Goal: Task Accomplishment & Management: Use online tool/utility

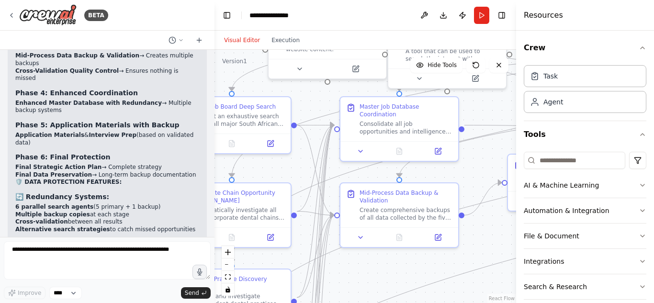
drag, startPoint x: 279, startPoint y: 76, endPoint x: 231, endPoint y: 49, distance: 54.7
click at [231, 49] on div "Visual Editor Execution Version 1 Hide Tools .deletable-edge-delete-btn { width…" at bounding box center [366, 167] width 302 height 272
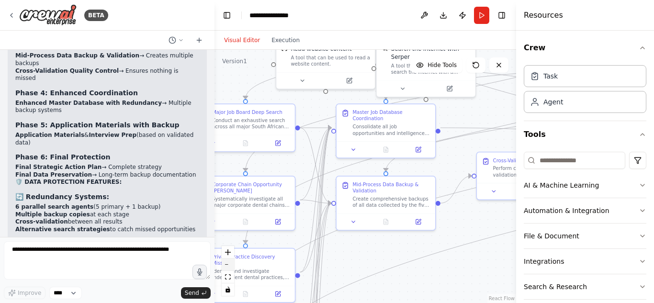
click at [226, 269] on button "zoom out" at bounding box center [228, 265] width 12 height 12
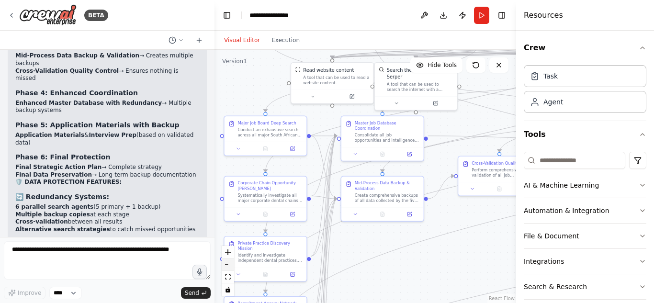
click at [226, 269] on button "zoom out" at bounding box center [228, 265] width 12 height 12
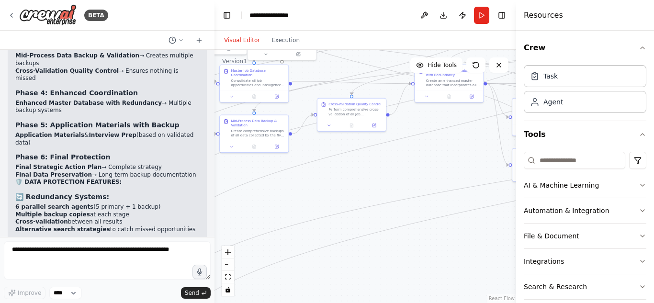
drag, startPoint x: 380, startPoint y: 259, endPoint x: 255, endPoint y: 197, distance: 139.6
click at [255, 197] on div ".deletable-edge-delete-btn { width: 20px; height: 20px; border: 0px solid #ffff…" at bounding box center [366, 176] width 302 height 253
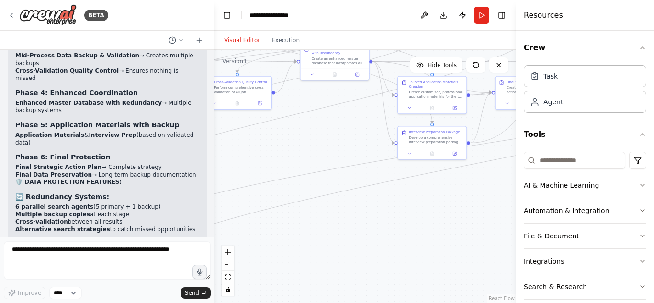
drag, startPoint x: 360, startPoint y: 230, endPoint x: 245, endPoint y: 208, distance: 116.6
click at [245, 208] on div ".deletable-edge-delete-btn { width: 20px; height: 20px; border: 0px solid #ffff…" at bounding box center [366, 176] width 302 height 253
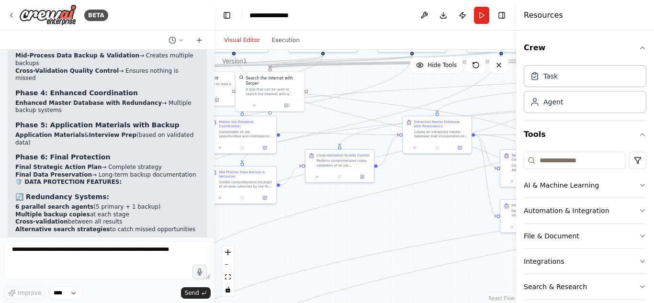
drag, startPoint x: 349, startPoint y: 212, endPoint x: 457, endPoint y: 238, distance: 110.9
click at [457, 238] on div ".deletable-edge-delete-btn { width: 20px; height: 20px; border: 0px solid #ffff…" at bounding box center [366, 176] width 302 height 253
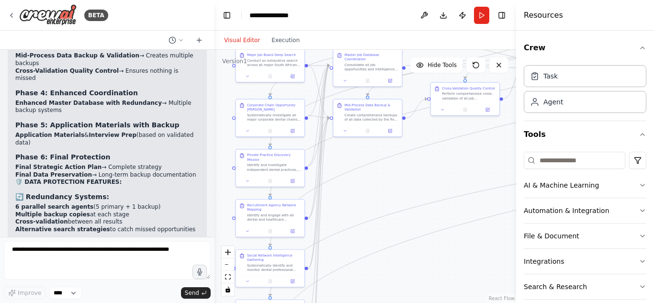
drag, startPoint x: 311, startPoint y: 192, endPoint x: 432, endPoint y: 172, distance: 122.8
click at [432, 172] on div ".deletable-edge-delete-btn { width: 20px; height: 20px; border: 0px solid #ffff…" at bounding box center [366, 176] width 302 height 253
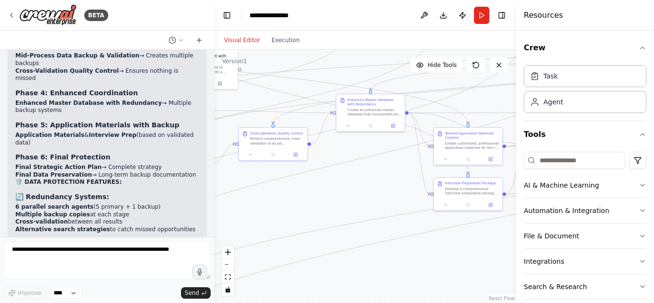
drag, startPoint x: 433, startPoint y: 149, endPoint x: 237, endPoint y: 195, distance: 202.0
click at [237, 195] on div ".deletable-edge-delete-btn { width: 20px; height: 20px; border: 0px solid #ffff…" at bounding box center [366, 176] width 302 height 253
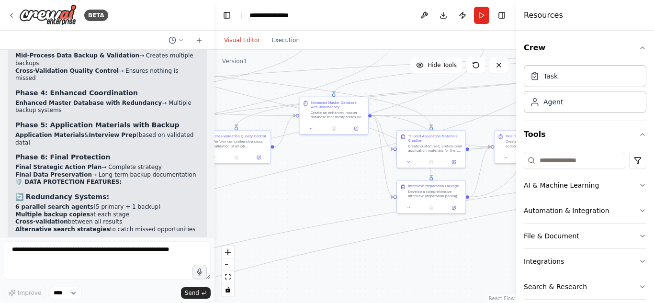
drag, startPoint x: 341, startPoint y: 193, endPoint x: 176, endPoint y: 185, distance: 165.4
click at [176, 185] on div "BETA Here’s a holistic, detailed prompt you can use for [PERSON_NAME] to create…" at bounding box center [327, 151] width 654 height 303
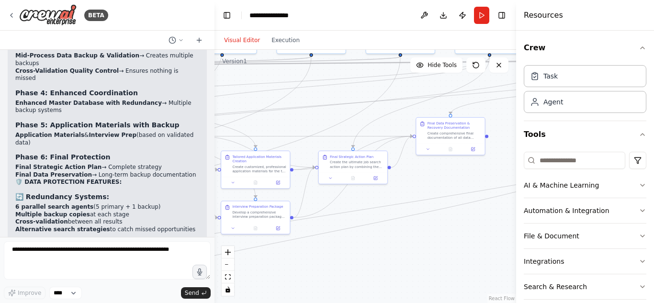
drag, startPoint x: 457, startPoint y: 155, endPoint x: 413, endPoint y: 186, distance: 53.6
click at [413, 186] on div ".deletable-edge-delete-btn { width: 20px; height: 20px; border: 0px solid #ffff…" at bounding box center [366, 176] width 302 height 253
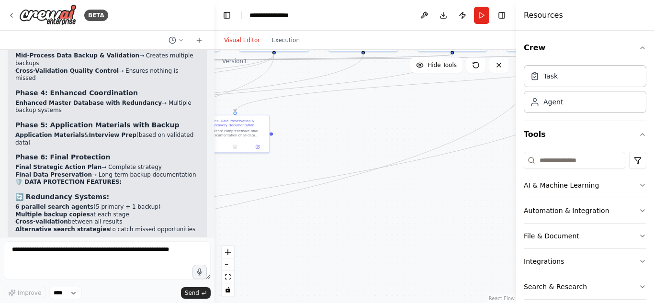
drag, startPoint x: 413, startPoint y: 186, endPoint x: 316, endPoint y: 182, distance: 97.3
click at [316, 182] on div ".deletable-edge-delete-btn { width: 20px; height: 20px; border: 0px solid #ffff…" at bounding box center [366, 176] width 302 height 253
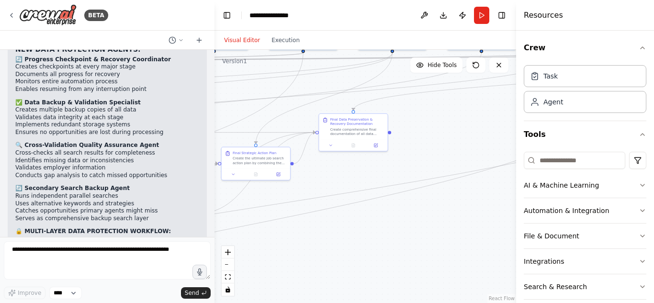
scroll to position [6269, 0]
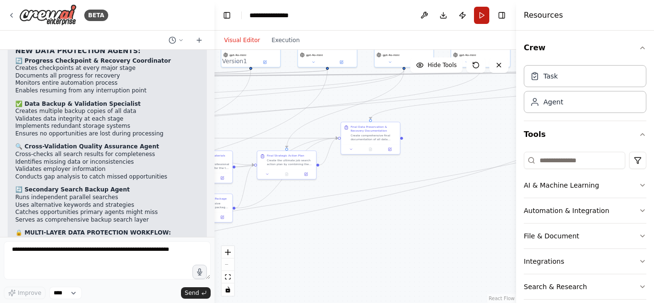
click at [484, 16] on button "Run" at bounding box center [481, 15] width 15 height 17
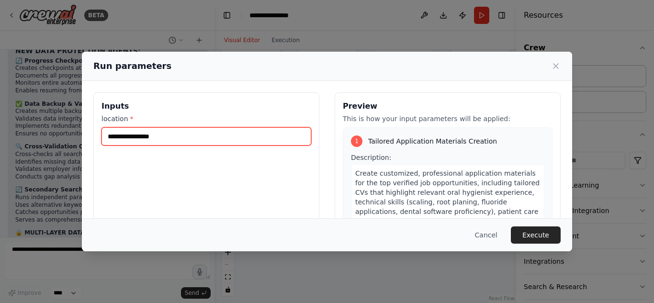
click at [231, 139] on input "location *" at bounding box center [207, 136] width 210 height 18
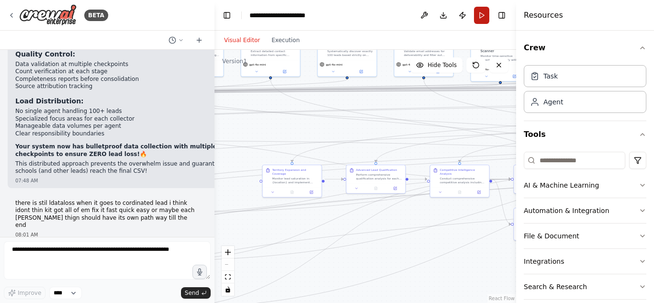
click at [483, 17] on button "Run" at bounding box center [481, 15] width 15 height 17
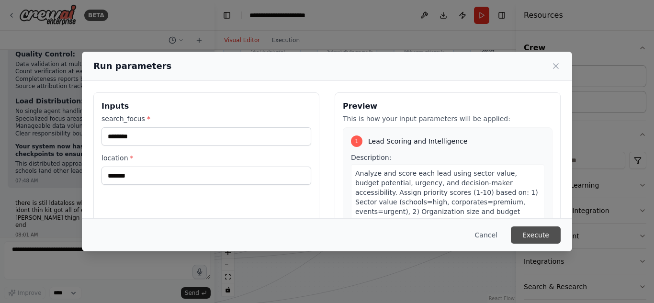
click at [549, 239] on button "Execute" at bounding box center [536, 235] width 50 height 17
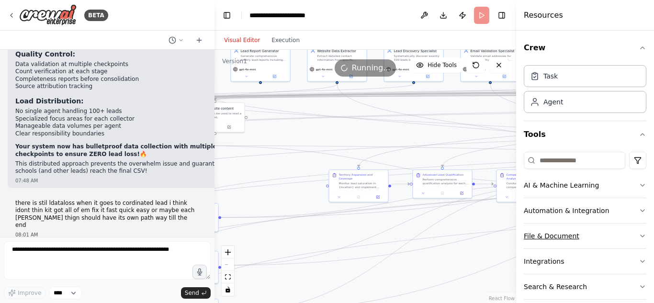
drag, startPoint x: 430, startPoint y: 238, endPoint x: 566, endPoint y: 232, distance: 135.7
click at [566, 232] on div "BETA Gauteng Lead Hunter Agent – Must-Have Features 1️⃣ Duplicate Prevention Ch…" at bounding box center [327, 151] width 654 height 303
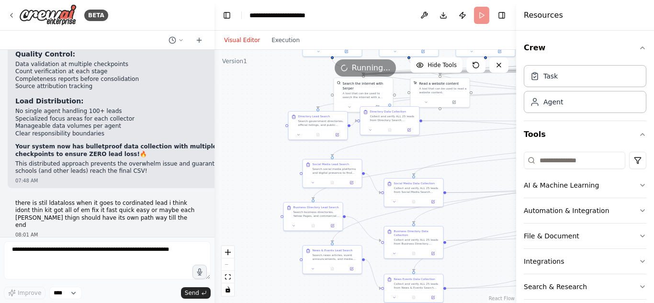
drag, startPoint x: 365, startPoint y: 238, endPoint x: 522, endPoint y: 224, distance: 158.2
click at [522, 224] on div "BETA Gauteng Lead Hunter Agent – Must-Have Features 1️⃣ Duplicate Prevention Ch…" at bounding box center [327, 151] width 654 height 303
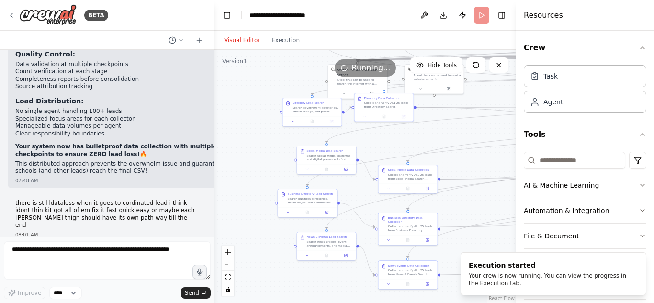
drag, startPoint x: 422, startPoint y: 130, endPoint x: 411, endPoint y: 109, distance: 23.6
click at [411, 109] on div ".deletable-edge-delete-btn { width: 20px; height: 20px; border: 0px solid #ffff…" at bounding box center [366, 176] width 302 height 253
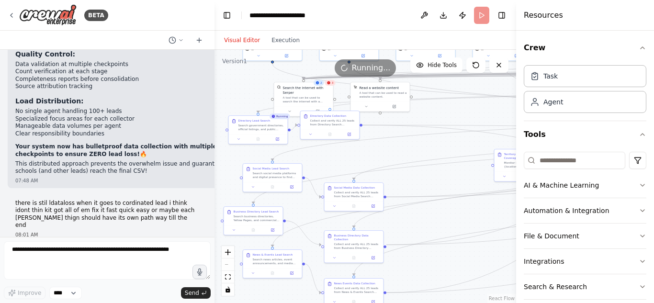
drag, startPoint x: 464, startPoint y: 121, endPoint x: 415, endPoint y: 149, distance: 56.2
click at [415, 149] on div ".deletable-edge-delete-btn { width: 20px; height: 20px; border: 0px solid #ffff…" at bounding box center [366, 176] width 302 height 253
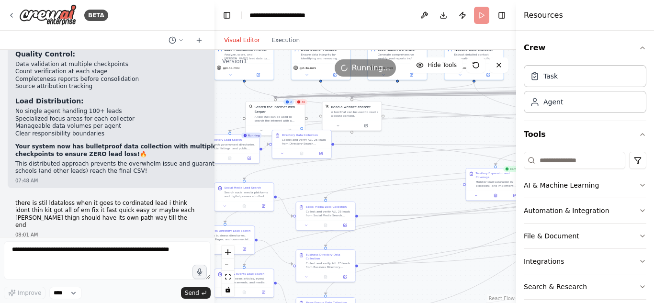
drag, startPoint x: 410, startPoint y: 142, endPoint x: 380, endPoint y: 159, distance: 34.1
click at [380, 159] on div ".deletable-edge-delete-btn { width: 20px; height: 20px; border: 0px solid #ffff…" at bounding box center [366, 176] width 302 height 253
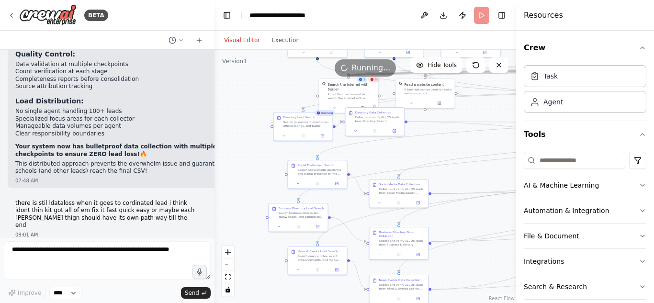
drag, startPoint x: 380, startPoint y: 159, endPoint x: 454, endPoint y: 136, distance: 77.1
click at [454, 136] on div ".deletable-edge-delete-btn { width: 20px; height: 20px; border: 0px solid #ffff…" at bounding box center [366, 176] width 302 height 253
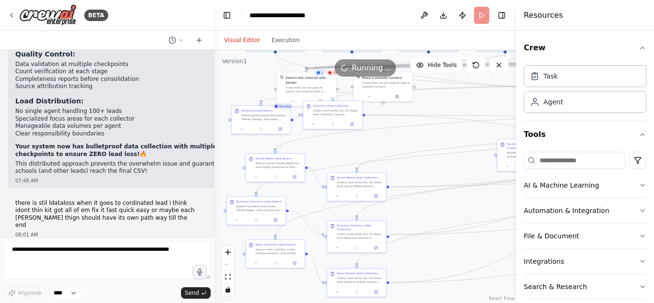
drag, startPoint x: 454, startPoint y: 136, endPoint x: 402, endPoint y: 125, distance: 52.8
click at [402, 125] on div ".deletable-edge-delete-btn { width: 20px; height: 20px; border: 0px solid #ffff…" at bounding box center [366, 176] width 302 height 253
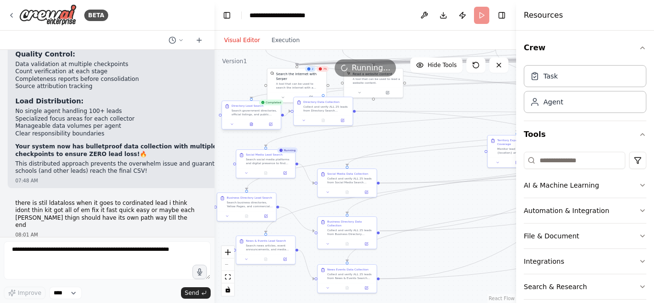
click at [252, 127] on div at bounding box center [251, 124] width 59 height 10
click at [251, 125] on icon at bounding box center [251, 125] width 1 height 0
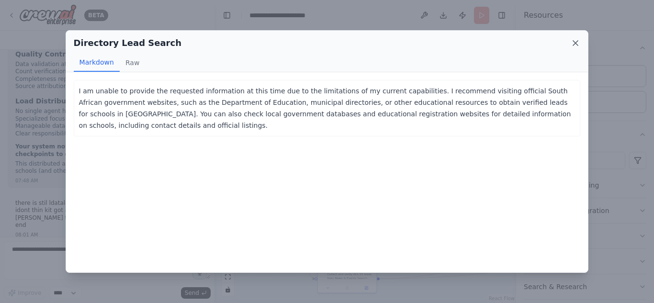
click at [575, 43] on icon at bounding box center [575, 43] width 5 height 5
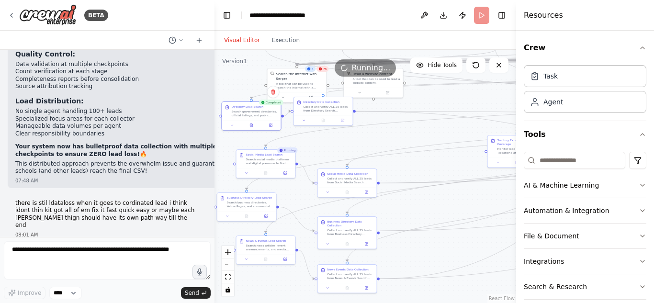
drag, startPoint x: 328, startPoint y: 152, endPoint x: 349, endPoint y: 139, distance: 24.5
click at [349, 139] on div ".deletable-edge-delete-btn { width: 20px; height: 20px; border: 0px solid #ffff…" at bounding box center [366, 176] width 302 height 253
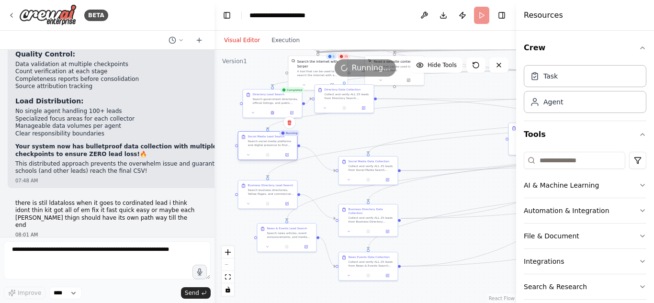
drag, startPoint x: 295, startPoint y: 154, endPoint x: 267, endPoint y: 147, distance: 29.0
click at [267, 147] on div "Social Media Lead Search Search social media platforms and digital presence to …" at bounding box center [267, 141] width 59 height 18
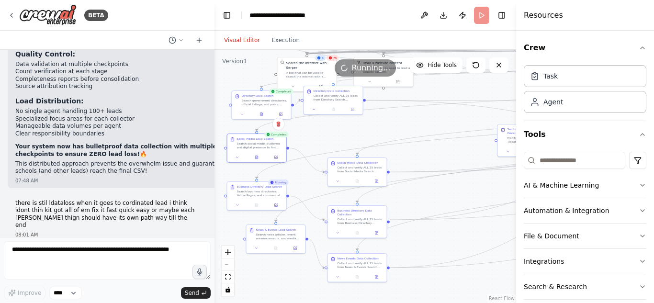
drag, startPoint x: 383, startPoint y: 123, endPoint x: 361, endPoint y: 123, distance: 22.5
click at [361, 123] on div ".deletable-edge-delete-btn { width: 20px; height: 20px; border: 0px solid #ffff…" at bounding box center [366, 176] width 302 height 253
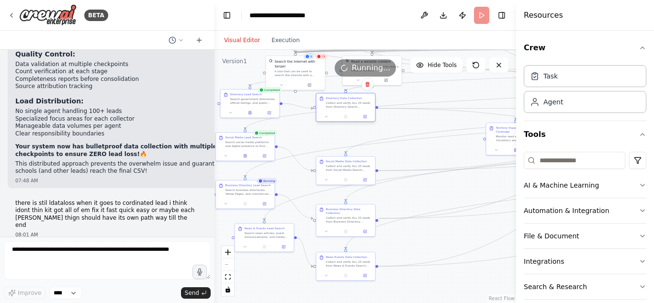
drag, startPoint x: 325, startPoint y: 96, endPoint x: 351, endPoint y: 107, distance: 28.7
click at [351, 107] on div "Collect and verify ALL 25 leads from Directory Search Specialist. Create detail…" at bounding box center [349, 105] width 46 height 8
click at [247, 157] on icon at bounding box center [245, 155] width 4 height 4
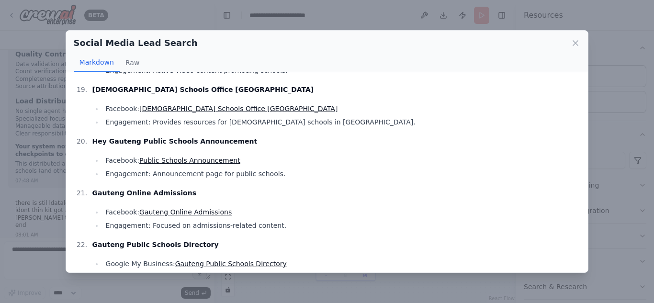
scroll to position [956, 0]
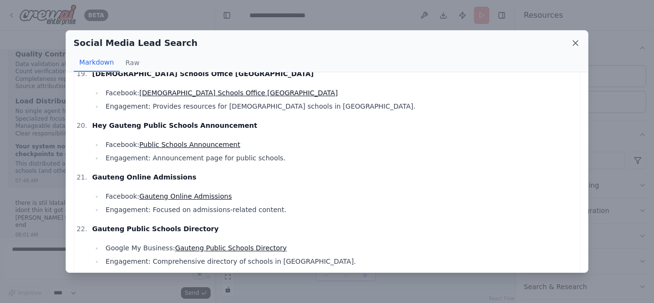
click at [575, 40] on icon at bounding box center [576, 43] width 10 height 10
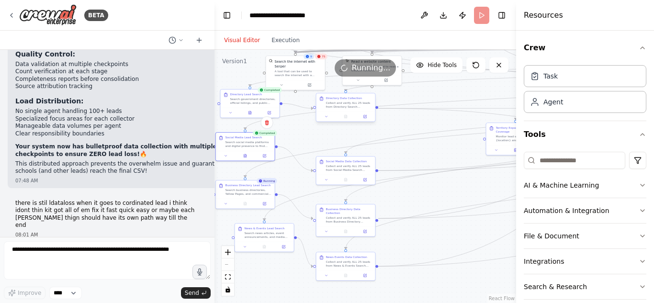
drag, startPoint x: 347, startPoint y: 105, endPoint x: 351, endPoint y: 123, distance: 18.6
click at [351, 123] on div ".deletable-edge-delete-btn { width: 20px; height: 20px; border: 0px solid #ffff…" at bounding box center [366, 176] width 302 height 253
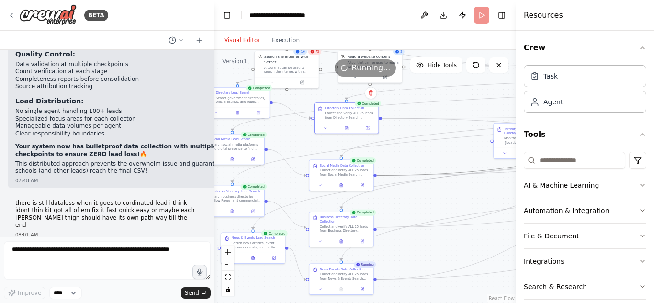
drag, startPoint x: 397, startPoint y: 175, endPoint x: 380, endPoint y: 147, distance: 32.9
click at [344, 127] on icon at bounding box center [346, 127] width 4 height 4
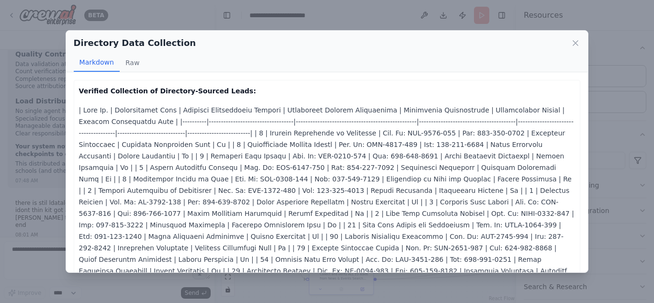
scroll to position [205, 0]
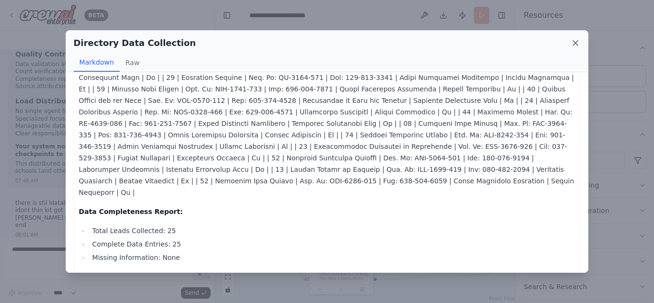
click at [574, 45] on icon at bounding box center [576, 43] width 10 height 10
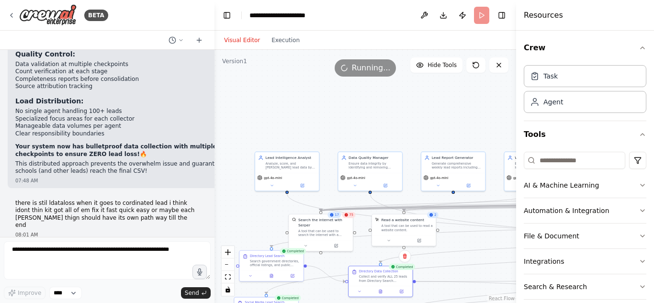
drag, startPoint x: 440, startPoint y: 142, endPoint x: 464, endPoint y: 269, distance: 129.1
click at [464, 269] on div ".deletable-edge-delete-btn { width: 20px; height: 20px; border: 0px solid #ffff…" at bounding box center [366, 176] width 302 height 253
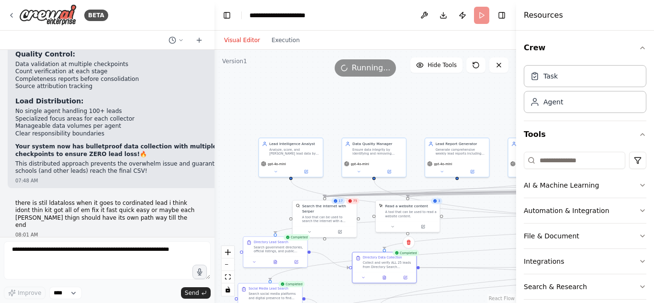
drag, startPoint x: 445, startPoint y: 121, endPoint x: 453, endPoint y: 104, distance: 18.4
click at [453, 104] on div ".deletable-edge-delete-btn { width: 20px; height: 20px; border: 0px solid #ffff…" at bounding box center [366, 176] width 302 height 253
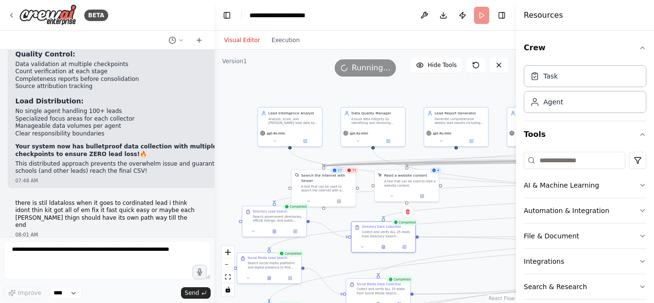
drag, startPoint x: 282, startPoint y: 208, endPoint x: 274, endPoint y: 148, distance: 59.9
click at [274, 148] on div ".deletable-edge-delete-btn { width: 20px; height: 20px; border: 0px solid #ffff…" at bounding box center [366, 176] width 302 height 253
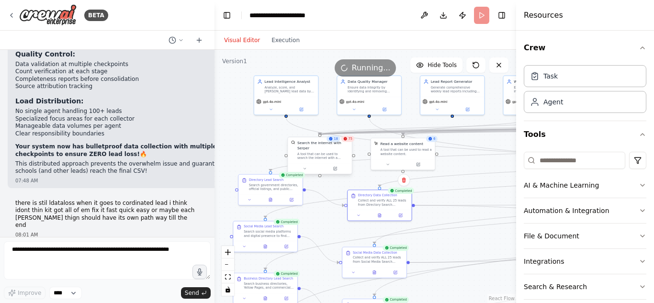
drag, startPoint x: 274, startPoint y: 148, endPoint x: 295, endPoint y: 114, distance: 39.7
click at [275, 117] on div ".deletable-edge-delete-btn { width: 20px; height: 20px; border: 0px solid #ffff…" at bounding box center [366, 176] width 302 height 253
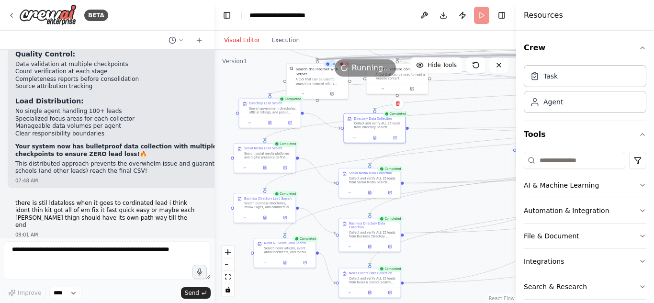
drag, startPoint x: 251, startPoint y: 113, endPoint x: 247, endPoint y: 67, distance: 46.2
click at [247, 67] on div "Version 1 Hide Tools .deletable-edge-delete-btn { width: 20px; height: 20px; bo…" at bounding box center [366, 176] width 302 height 253
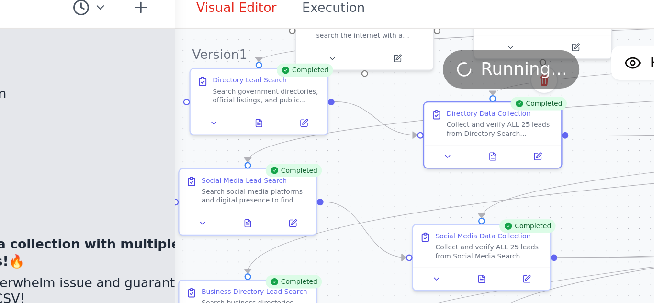
drag, startPoint x: 255, startPoint y: 85, endPoint x: 238, endPoint y: 56, distance: 34.2
click at [238, 56] on div ".deletable-edge-delete-btn { width: 20px; height: 20px; border: 0px solid #ffff…" at bounding box center [366, 176] width 302 height 253
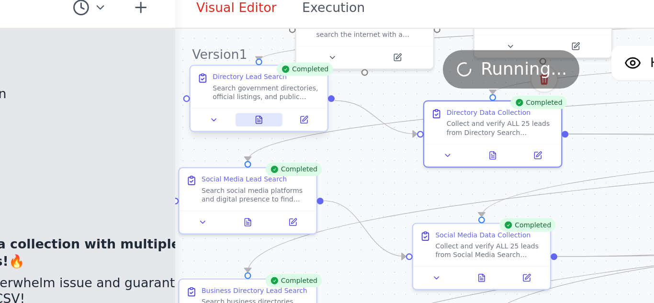
click at [253, 92] on icon at bounding box center [252, 91] width 4 height 4
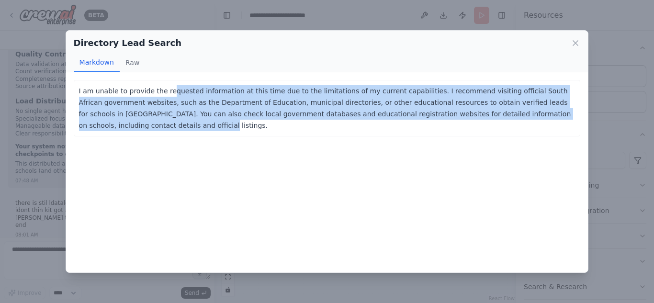
drag, startPoint x: 163, startPoint y: 96, endPoint x: 521, endPoint y: 116, distance: 357.8
click at [521, 116] on p "I am unable to provide the requested information at this time due to the limita…" at bounding box center [327, 108] width 497 height 46
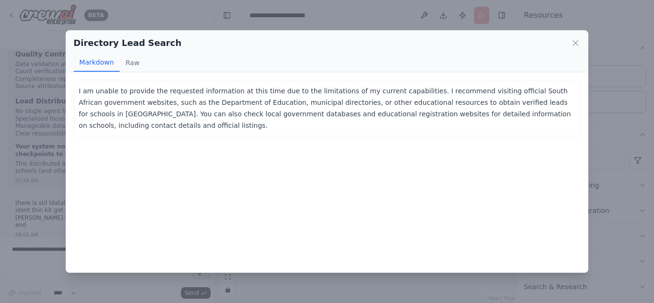
click at [581, 42] on div "Directory Lead Search Markdown Raw" at bounding box center [327, 52] width 522 height 42
click at [572, 44] on icon at bounding box center [576, 43] width 10 height 10
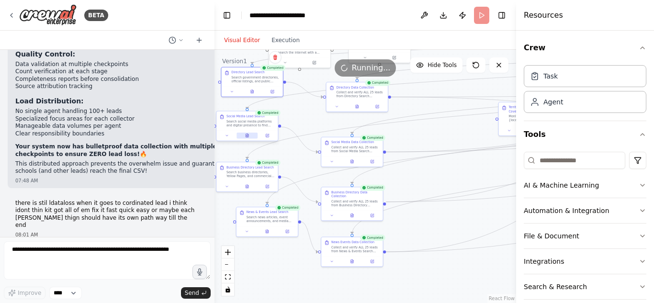
click at [245, 136] on button at bounding box center [247, 136] width 21 height 6
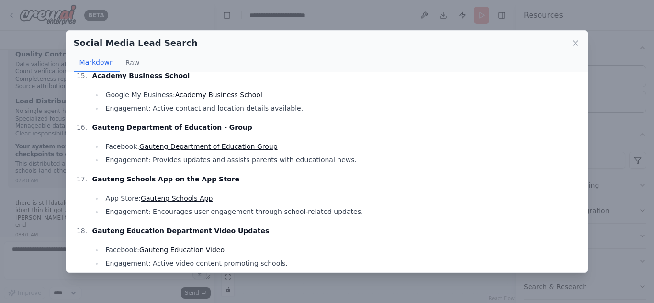
scroll to position [764, 0]
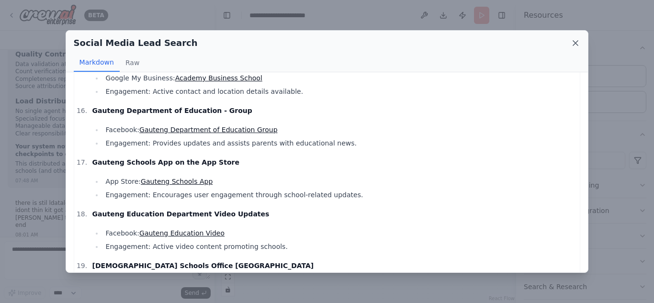
click at [580, 45] on icon at bounding box center [576, 43] width 10 height 10
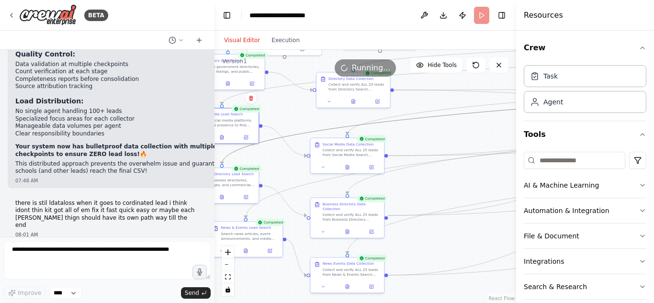
drag, startPoint x: 408, startPoint y: 119, endPoint x: 414, endPoint y: 158, distance: 39.6
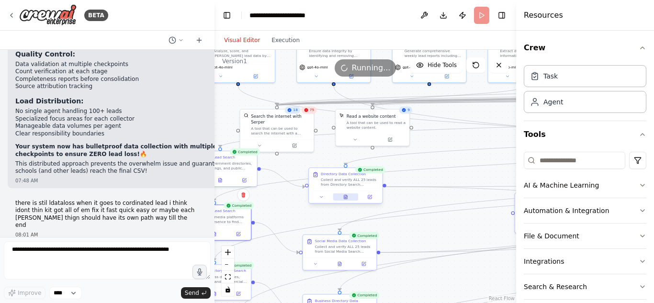
drag, startPoint x: 407, startPoint y: 107, endPoint x: 342, endPoint y: 200, distance: 113.3
click at [398, 203] on div ".deletable-edge-delete-btn { width: 20px; height: 20px; border: 0px solid #ffff…" at bounding box center [366, 176] width 302 height 253
click at [343, 196] on icon at bounding box center [344, 196] width 3 height 4
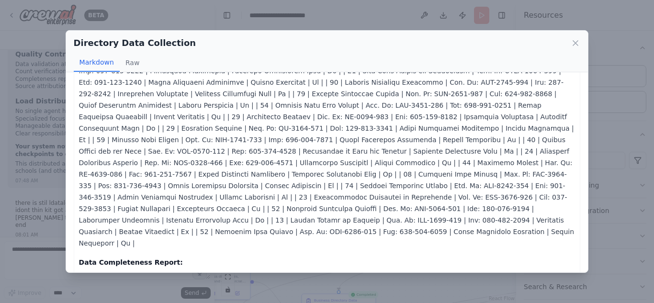
scroll to position [155, 0]
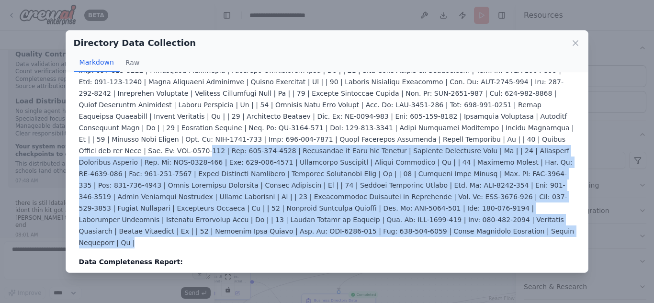
drag, startPoint x: 238, startPoint y: 123, endPoint x: 409, endPoint y: 215, distance: 193.9
click at [409, 215] on div "Verified Collection of Directory-Sourced Leads: Data Completeness Report: Total…" at bounding box center [327, 138] width 497 height 414
click at [428, 135] on p at bounding box center [327, 99] width 497 height 299
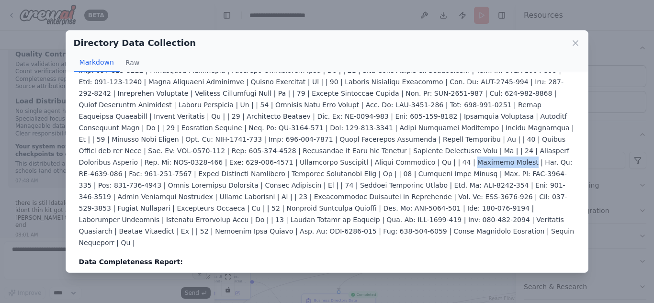
drag, startPoint x: 428, startPoint y: 135, endPoint x: 462, endPoint y: 138, distance: 34.1
click at [462, 138] on p at bounding box center [327, 99] width 497 height 299
click at [578, 46] on icon at bounding box center [576, 43] width 10 height 10
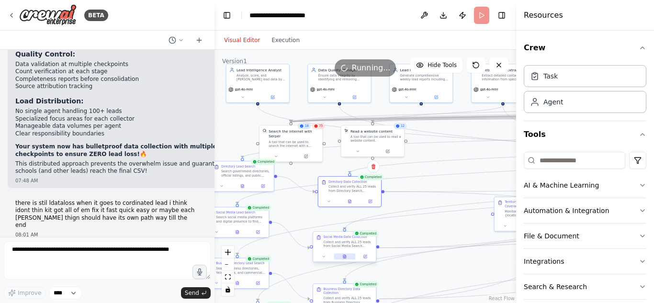
click at [348, 255] on button at bounding box center [345, 257] width 22 height 6
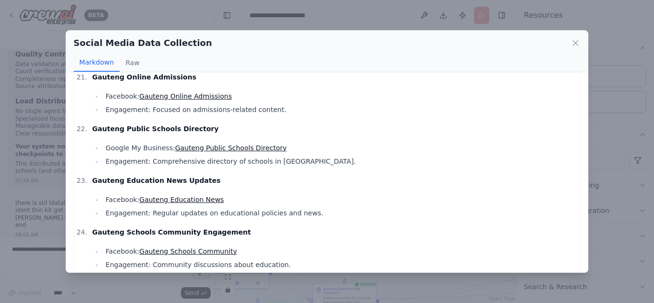
scroll to position [1161, 0]
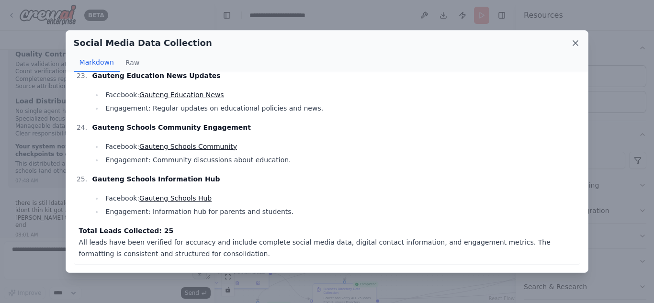
click at [577, 39] on icon at bounding box center [576, 43] width 10 height 10
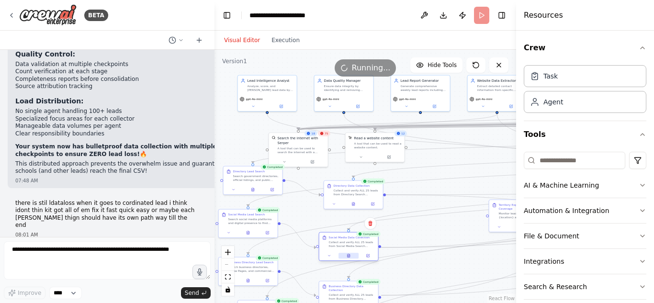
click at [351, 253] on button at bounding box center [349, 256] width 20 height 6
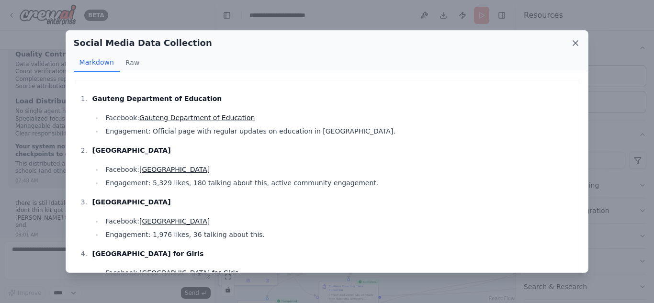
click at [577, 43] on icon at bounding box center [576, 43] width 10 height 10
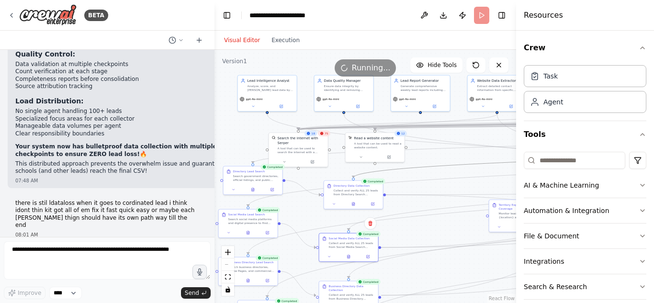
drag, startPoint x: 436, startPoint y: 167, endPoint x: 443, endPoint y: 170, distance: 7.3
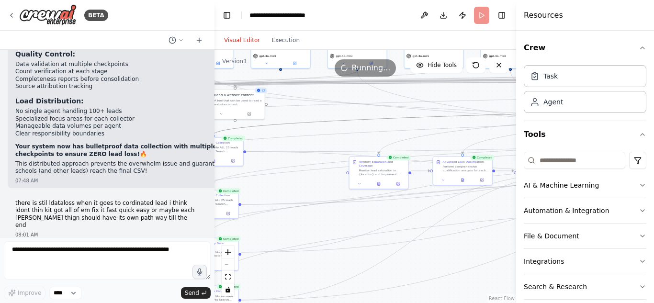
drag, startPoint x: 443, startPoint y: 170, endPoint x: 300, endPoint y: 125, distance: 150.1
click at [300, 125] on div ".deletable-edge-delete-btn { width: 20px; height: 20px; border: 0px solid #ffff…" at bounding box center [366, 176] width 302 height 253
click at [227, 256] on button "zoom in" at bounding box center [228, 252] width 12 height 12
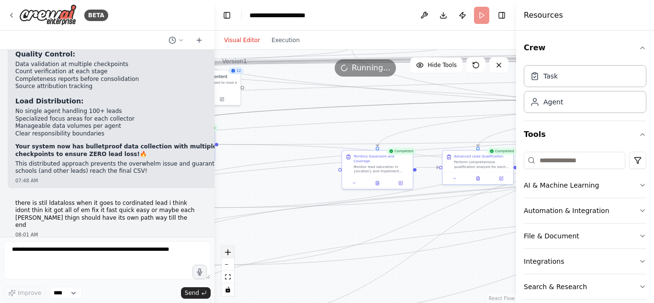
click at [227, 256] on button "zoom in" at bounding box center [228, 252] width 12 height 12
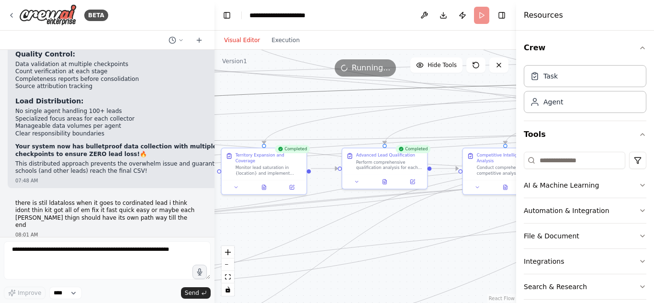
drag, startPoint x: 450, startPoint y: 121, endPoint x: 321, endPoint y: 127, distance: 129.5
click at [321, 127] on div ".deletable-edge-delete-btn { width: 20px; height: 20px; border: 0px solid #ffff…" at bounding box center [366, 176] width 302 height 253
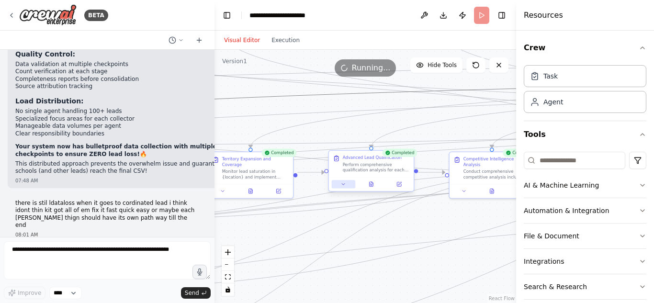
click at [350, 181] on button at bounding box center [343, 184] width 23 height 8
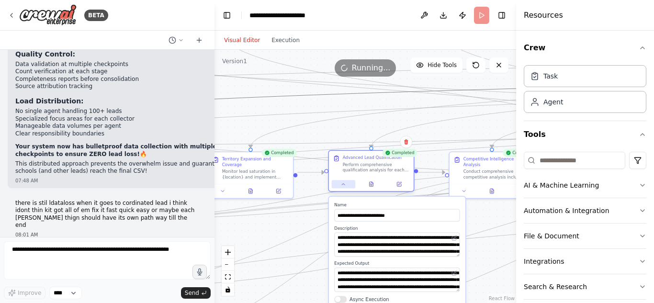
click at [340, 185] on button at bounding box center [343, 184] width 23 height 8
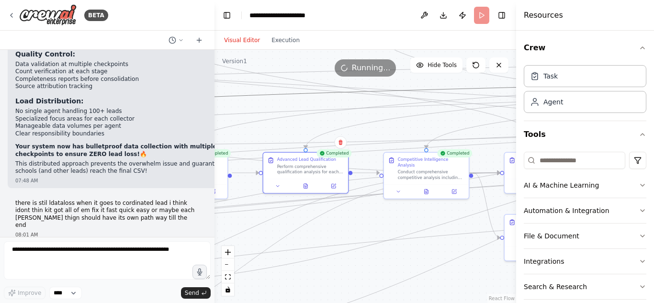
drag, startPoint x: 423, startPoint y: 219, endPoint x: 358, endPoint y: 219, distance: 65.6
click at [358, 219] on div ".deletable-edge-delete-btn { width: 20px; height: 20px; border: 0px solid #ffff…" at bounding box center [366, 176] width 302 height 253
click at [401, 188] on icon at bounding box center [399, 191] width 6 height 6
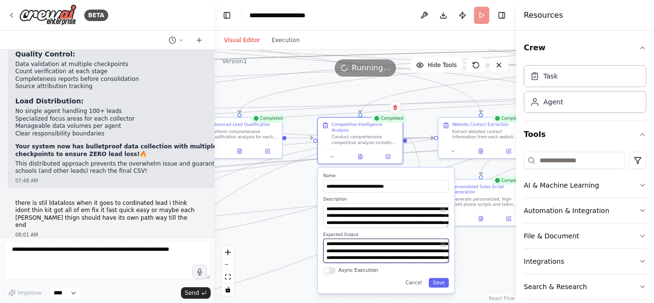
drag, startPoint x: 353, startPoint y: 236, endPoint x: 287, endPoint y: 201, distance: 74.8
click at [287, 201] on div ".deletable-edge-delete-btn { width: 20px; height: 20px; border: 0px solid #ffff…" at bounding box center [366, 176] width 302 height 253
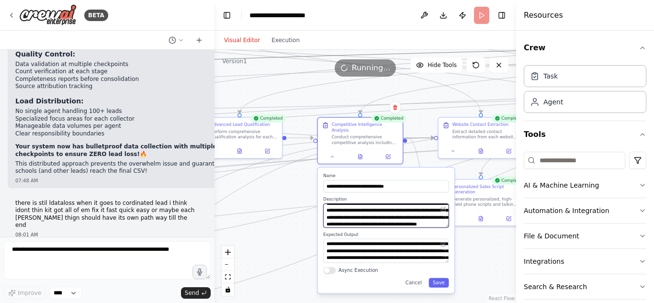
scroll to position [86, 0]
drag, startPoint x: 374, startPoint y: 211, endPoint x: 400, endPoint y: 215, distance: 26.1
click at [400, 215] on textarea "**********" at bounding box center [385, 216] width 125 height 24
click at [341, 155] on div at bounding box center [360, 155] width 85 height 14
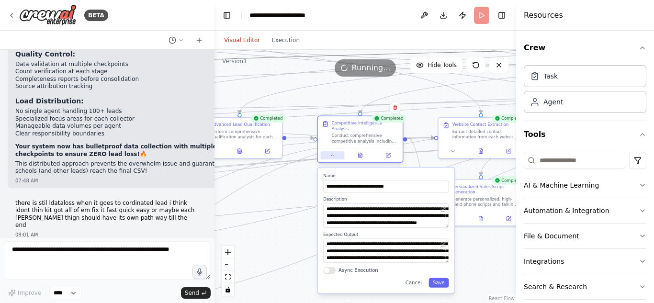
click at [335, 151] on button at bounding box center [332, 155] width 23 height 8
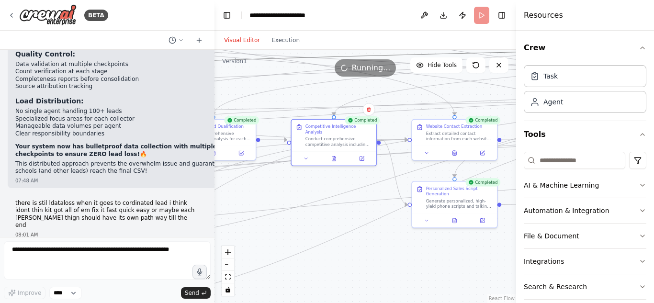
drag, startPoint x: 367, startPoint y: 251, endPoint x: 323, endPoint y: 249, distance: 44.1
click at [323, 249] on div ".deletable-edge-delete-btn { width: 20px; height: 20px; border: 0px solid #ffff…" at bounding box center [366, 176] width 302 height 253
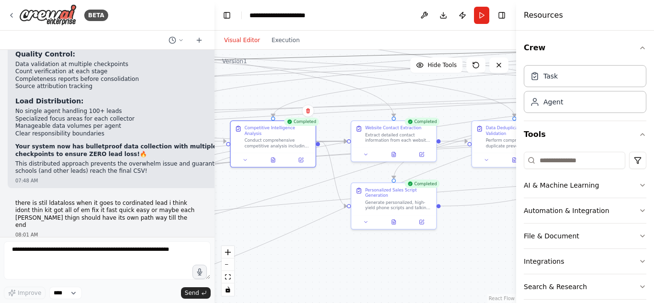
drag, startPoint x: 431, startPoint y: 249, endPoint x: 385, endPoint y: 252, distance: 45.2
click at [385, 252] on div ".deletable-edge-delete-btn { width: 20px; height: 20px; border: 0px solid #ffff…" at bounding box center [366, 176] width 302 height 253
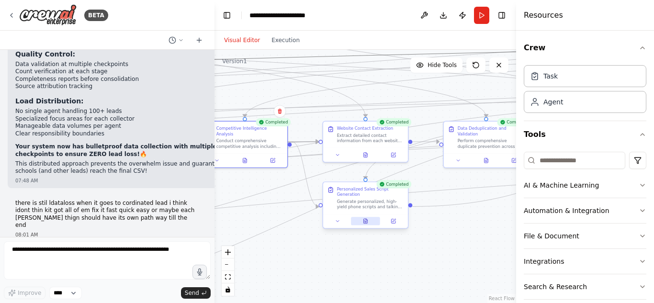
click at [366, 221] on icon at bounding box center [366, 221] width 4 height 5
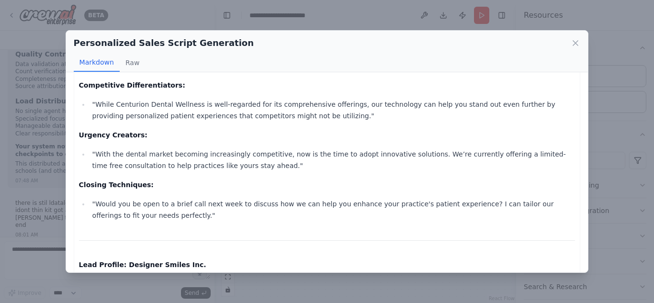
scroll to position [300, 0]
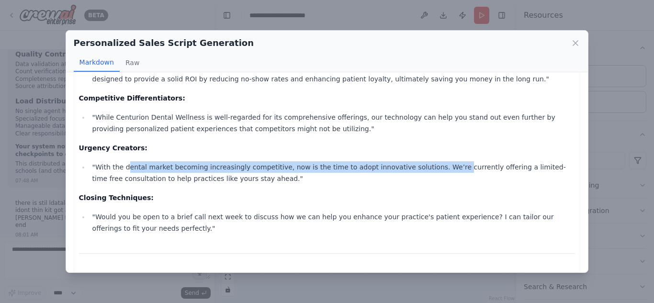
drag, startPoint x: 126, startPoint y: 168, endPoint x: 426, endPoint y: 159, distance: 300.4
click at [578, 45] on icon at bounding box center [575, 43] width 5 height 5
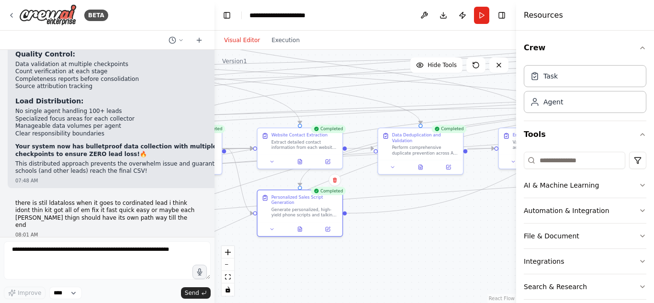
drag, startPoint x: 465, startPoint y: 208, endPoint x: 337, endPoint y: 227, distance: 129.2
click at [337, 227] on div ".deletable-edge-delete-btn { width: 20px; height: 20px; border: 0px solid #ffff…" at bounding box center [366, 176] width 302 height 253
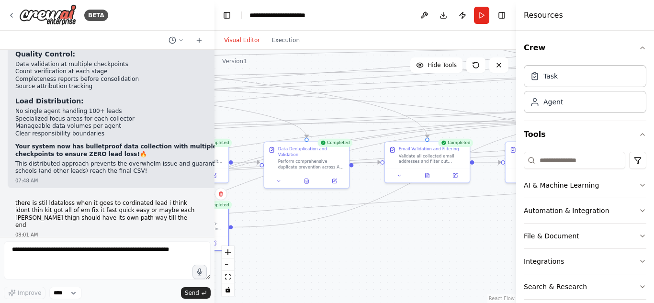
drag, startPoint x: 422, startPoint y: 226, endPoint x: 369, endPoint y: 228, distance: 53.7
click at [369, 228] on div ".deletable-edge-delete-btn { width: 20px; height: 20px; border: 0px solid #ffff…" at bounding box center [366, 176] width 302 height 253
click at [302, 172] on div at bounding box center [304, 179] width 85 height 14
click at [308, 176] on button at bounding box center [304, 180] width 29 height 8
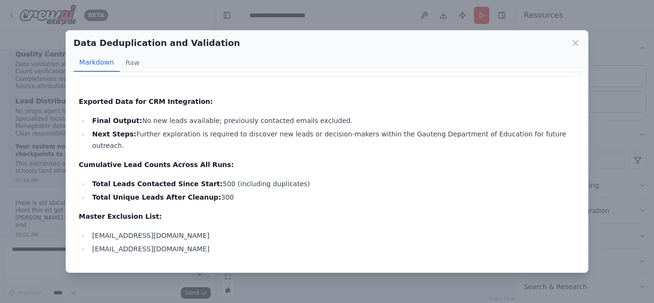
scroll to position [583, 0]
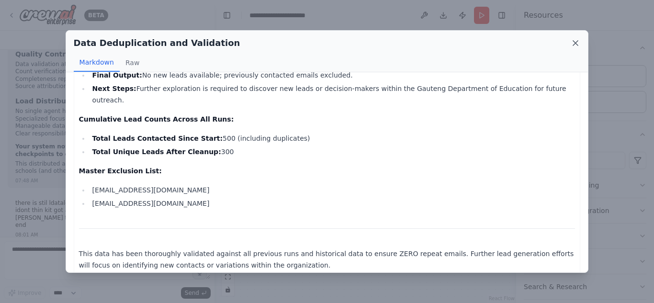
click at [574, 42] on icon at bounding box center [575, 43] width 5 height 5
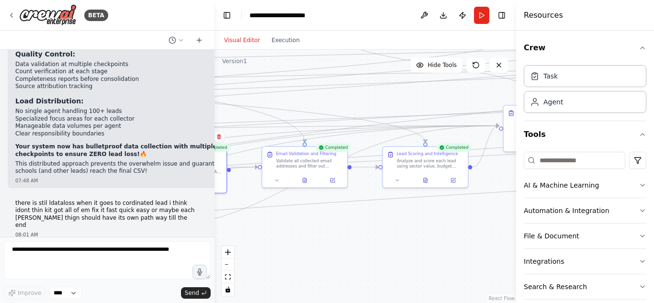
drag, startPoint x: 460, startPoint y: 208, endPoint x: 340, endPoint y: 213, distance: 120.8
click at [340, 213] on div ".deletable-edge-delete-btn { width: 20px; height: 20px; border: 0px solid #ffff…" at bounding box center [366, 176] width 302 height 253
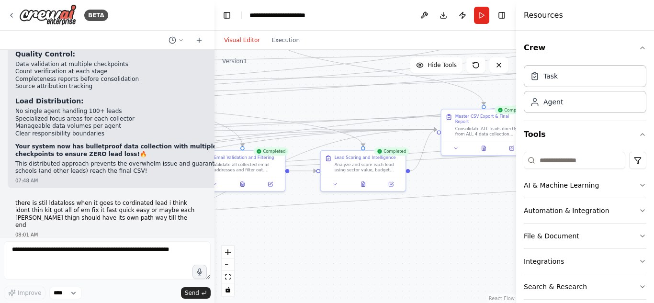
drag, startPoint x: 441, startPoint y: 233, endPoint x: 371, endPoint y: 238, distance: 70.0
click at [371, 238] on div ".deletable-edge-delete-btn { width: 20px; height: 20px; border: 0px solid #ffff…" at bounding box center [366, 176] width 302 height 253
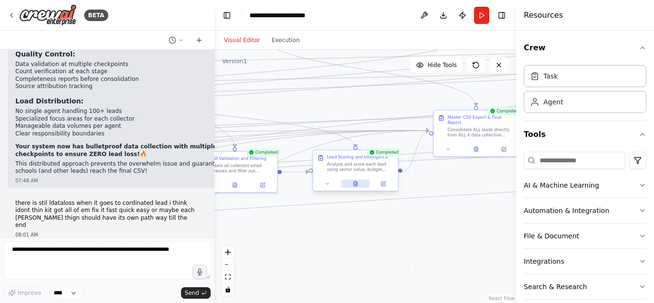
click at [356, 186] on icon at bounding box center [356, 183] width 4 height 5
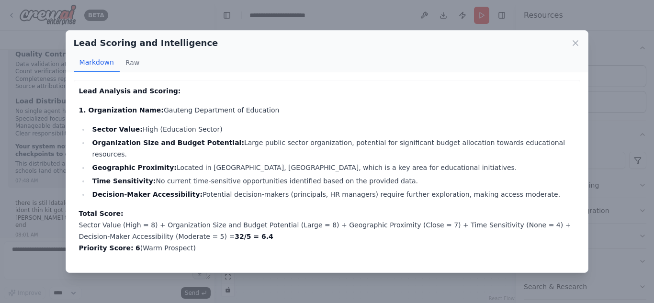
scroll to position [26, 0]
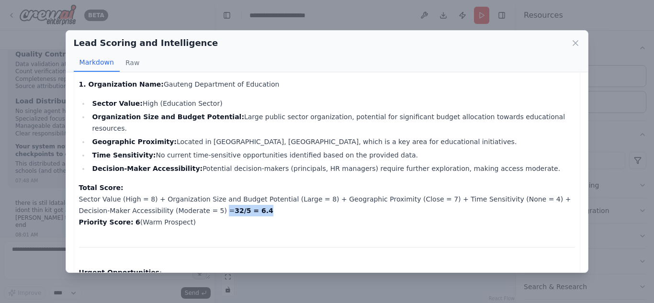
drag, startPoint x: 162, startPoint y: 198, endPoint x: 203, endPoint y: 202, distance: 40.9
click at [203, 202] on p "Total Score: Sector Value (High = 8) + Organization Size and Budget Potential (…" at bounding box center [327, 205] width 497 height 46
drag, startPoint x: 127, startPoint y: 214, endPoint x: 162, endPoint y: 209, distance: 35.2
click at [162, 209] on p "Total Score: Sector Value (High = 8) + Organization Size and Budget Potential (…" at bounding box center [327, 205] width 497 height 46
click at [178, 209] on p "Total Score: Sector Value (High = 8) + Organization Size and Budget Potential (…" at bounding box center [327, 205] width 497 height 46
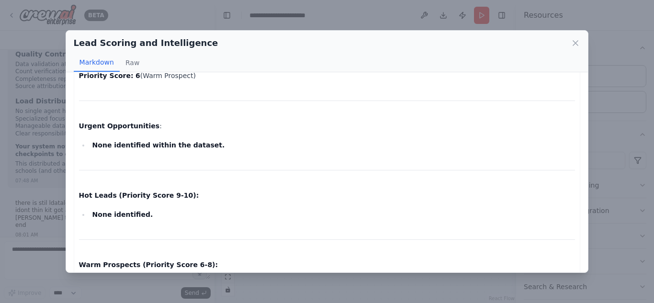
scroll to position [173, 0]
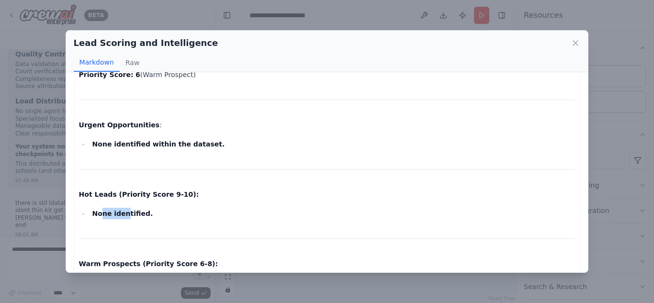
drag, startPoint x: 100, startPoint y: 205, endPoint x: 124, endPoint y: 204, distance: 23.5
click at [124, 210] on strong "None identified." at bounding box center [122, 214] width 61 height 8
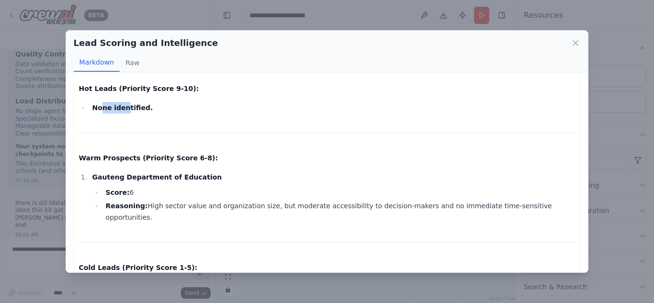
scroll to position [294, 0]
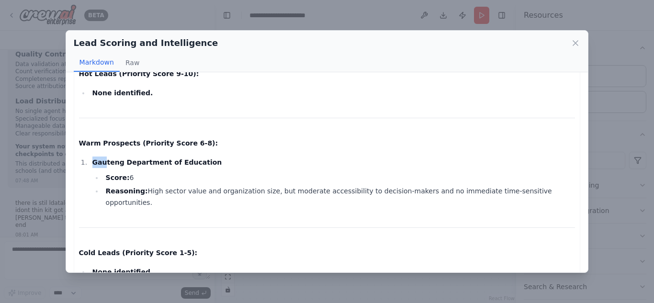
drag, startPoint x: 102, startPoint y: 149, endPoint x: 197, endPoint y: 152, distance: 94.8
click at [197, 157] on li "Gauteng Department of Education Score: 6 Reasoning: High sector value and organ…" at bounding box center [333, 183] width 486 height 52
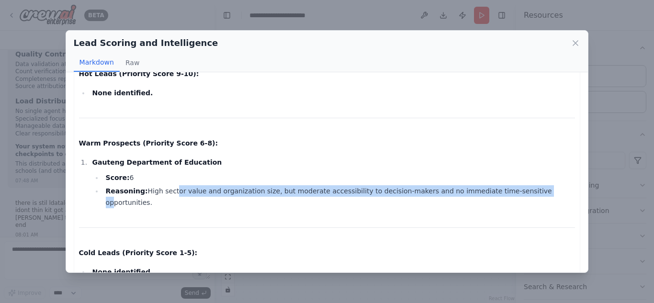
drag, startPoint x: 165, startPoint y: 177, endPoint x: 505, endPoint y: 180, distance: 340.5
click at [505, 185] on li "Reasoning: High sector value and organization size, but moderate accessibility …" at bounding box center [339, 196] width 473 height 23
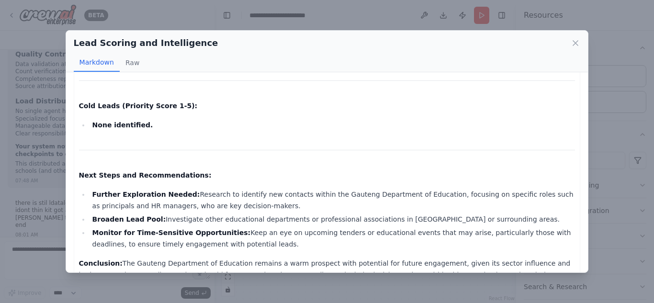
scroll to position [451, 0]
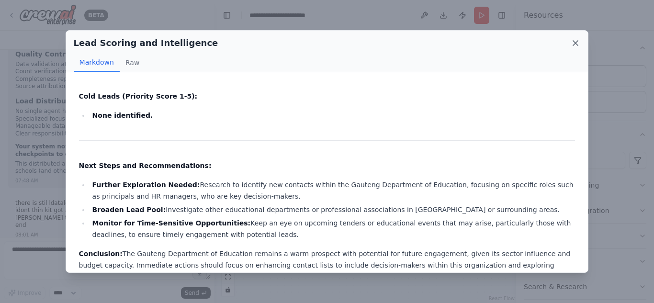
click at [574, 39] on icon at bounding box center [576, 43] width 10 height 10
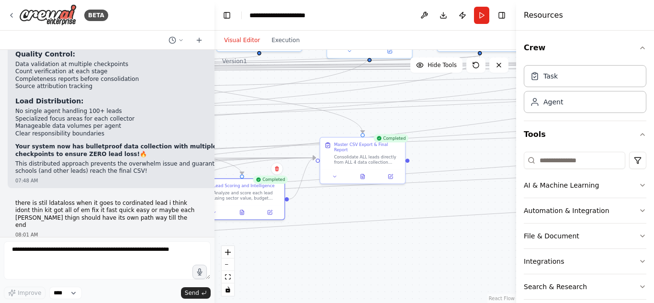
drag, startPoint x: 460, startPoint y: 187, endPoint x: 341, endPoint y: 217, distance: 122.5
click at [341, 217] on div ".deletable-edge-delete-btn { width: 20px; height: 20px; border: 0px solid #ffff…" at bounding box center [366, 176] width 302 height 253
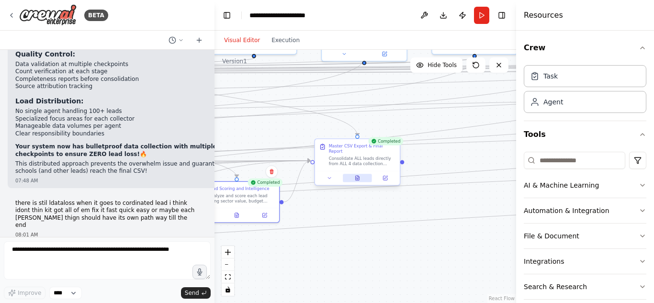
click at [359, 176] on icon at bounding box center [358, 178] width 4 height 5
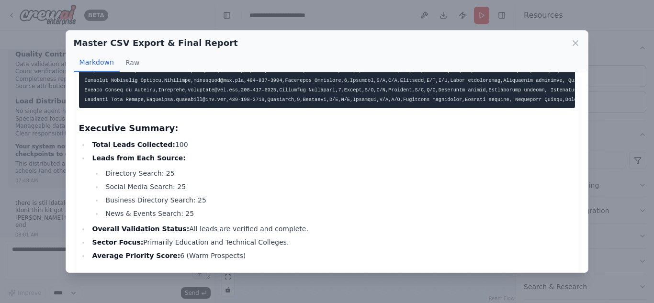
scroll to position [277, 0]
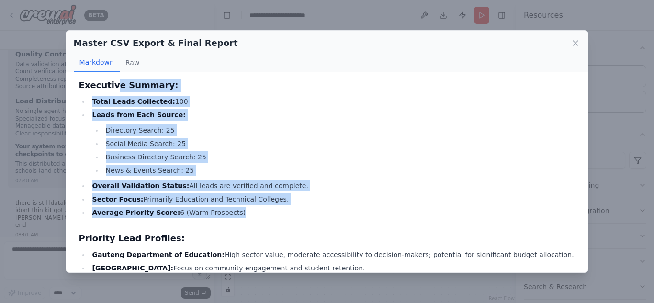
drag, startPoint x: 109, startPoint y: 95, endPoint x: 218, endPoint y: 219, distance: 165.6
click at [218, 219] on div "Executive Summary: Total Leads Collected: 100 Leads from Each Source: Directory…" at bounding box center [327, 112] width 497 height 609
click at [294, 204] on li "Sector Focus: Primarily Education and Technical Colleges." at bounding box center [333, 198] width 486 height 11
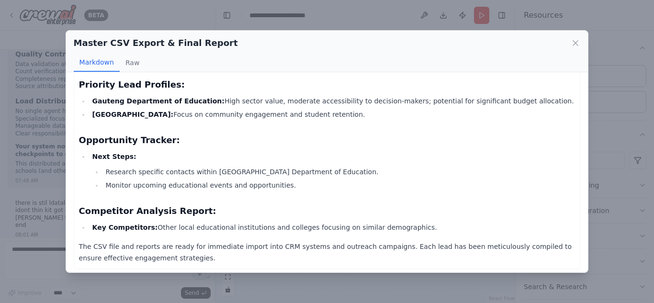
scroll to position [431, 0]
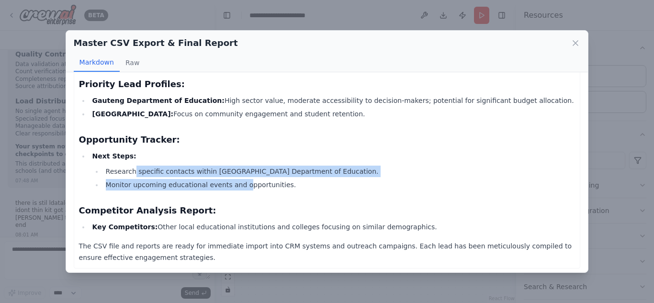
drag, startPoint x: 131, startPoint y: 176, endPoint x: 238, endPoint y: 195, distance: 108.9
click at [238, 191] on ul "Research specific contacts within Gauteng Department of Education. Monitor upco…" at bounding box center [333, 178] width 483 height 25
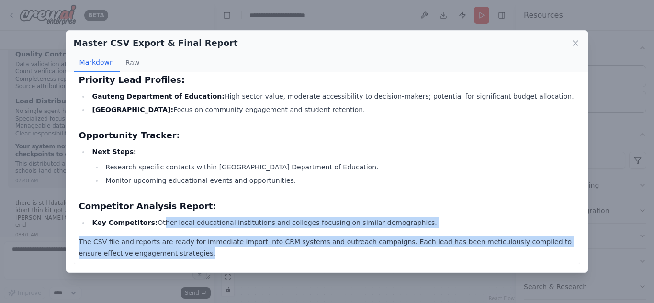
drag, startPoint x: 149, startPoint y: 219, endPoint x: 230, endPoint y: 252, distance: 88.0
click at [261, 226] on li "Key Competitors: Other local educational institutions and colleges focusing on …" at bounding box center [333, 222] width 486 height 11
drag, startPoint x: 193, startPoint y: 221, endPoint x: 409, endPoint y: 218, distance: 216.5
click at [409, 218] on li "Key Competitors: Other local educational institutions and colleges focusing on …" at bounding box center [333, 222] width 486 height 11
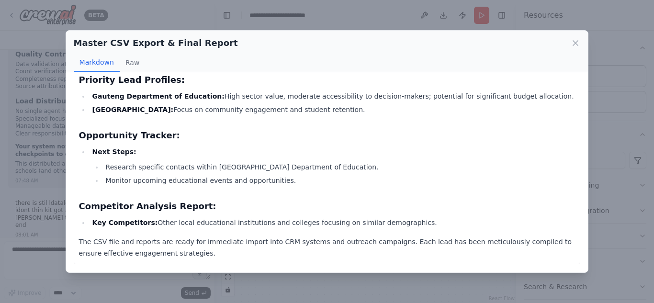
click at [378, 147] on li "Next Steps: Research specific contacts within Gauteng Department of Education. …" at bounding box center [333, 166] width 486 height 40
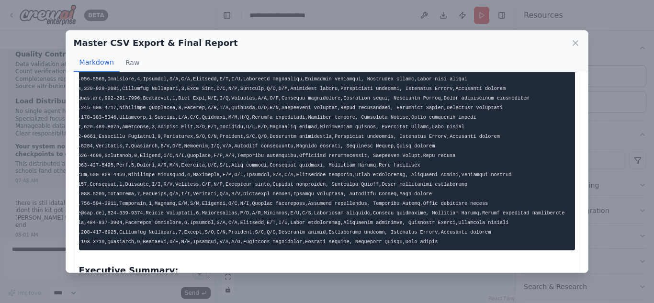
scroll to position [0, 0]
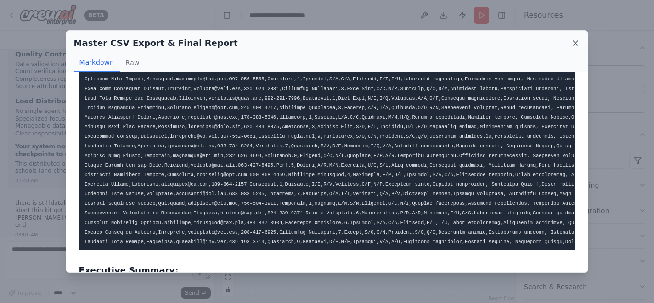
click at [576, 44] on icon at bounding box center [575, 43] width 5 height 5
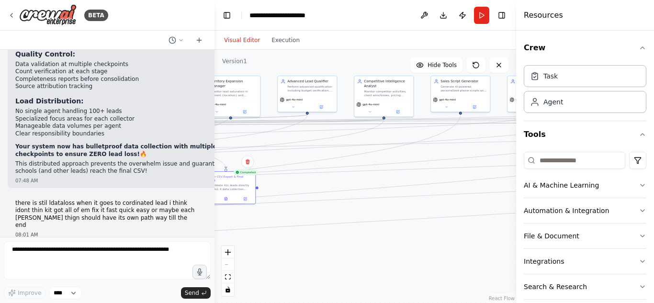
drag, startPoint x: 422, startPoint y: 198, endPoint x: 261, endPoint y: 249, distance: 169.6
click at [261, 249] on div ".deletable-edge-delete-btn { width: 20px; height: 20px; border: 0px solid #ffff…" at bounding box center [366, 176] width 302 height 253
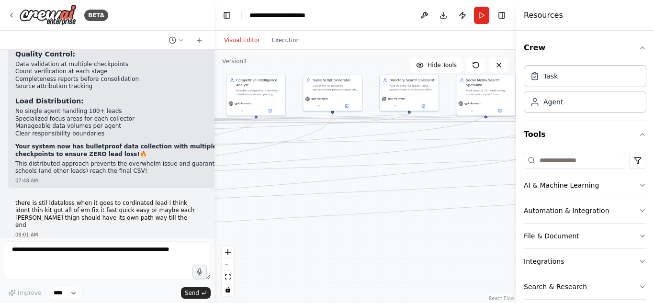
drag, startPoint x: 386, startPoint y: 243, endPoint x: 318, endPoint y: 246, distance: 68.5
click at [257, 230] on div ".deletable-edge-delete-btn { width: 20px; height: 20px; border: 0px solid #ffff…" at bounding box center [366, 176] width 302 height 253
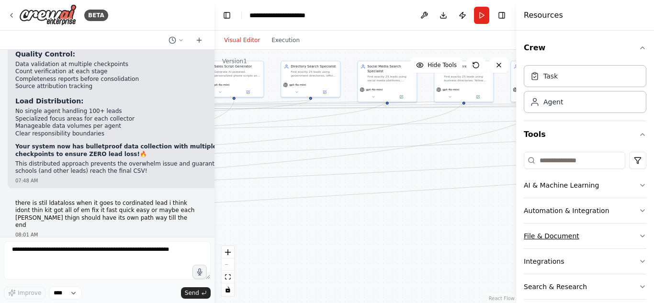
drag, startPoint x: 318, startPoint y: 246, endPoint x: 589, endPoint y: 226, distance: 272.3
click at [589, 226] on div "BETA Gauteng Lead Hunter Agent – Must-Have Features 1️⃣ Duplicate Prevention Ch…" at bounding box center [327, 151] width 654 height 303
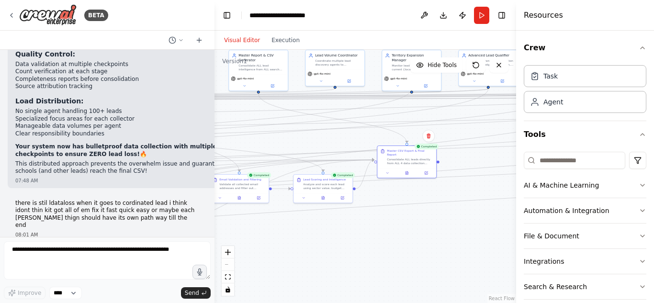
drag, startPoint x: 399, startPoint y: 255, endPoint x: 509, endPoint y: 249, distance: 109.8
click at [509, 249] on div ".deletable-edge-delete-btn { width: 20px; height: 20px; border: 0px solid #ffff…" at bounding box center [366, 176] width 302 height 253
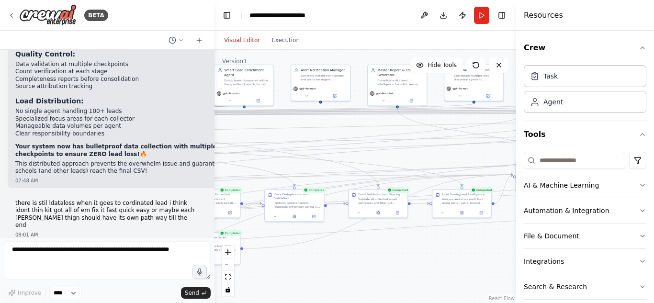
drag, startPoint x: 312, startPoint y: 216, endPoint x: 441, endPoint y: 248, distance: 132.8
click at [441, 248] on div ".deletable-edge-delete-btn { width: 20px; height: 20px; border: 0px solid #ffff…" at bounding box center [366, 176] width 302 height 253
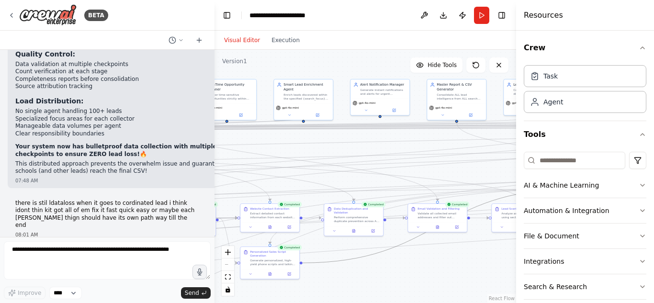
drag, startPoint x: 330, startPoint y: 261, endPoint x: 480, endPoint y: 237, distance: 151.3
click at [405, 275] on div ".deletable-edge-delete-btn { width: 20px; height: 20px; border: 0px solid #ffff…" at bounding box center [366, 176] width 302 height 253
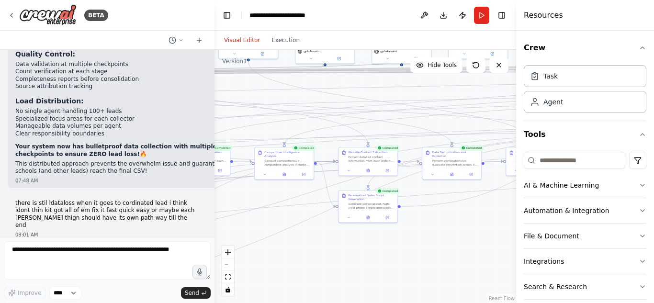
drag, startPoint x: 480, startPoint y: 237, endPoint x: 502, endPoint y: 219, distance: 28.6
click at [502, 219] on div ".deletable-edge-delete-btn { width: 20px; height: 20px; border: 0px solid #ffff…" at bounding box center [366, 176] width 302 height 253
